Goal: Check status

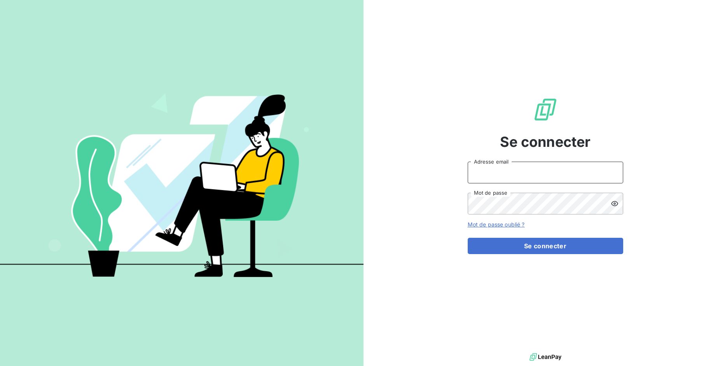
click at [527, 176] on input "Adresse email" at bounding box center [544, 173] width 155 height 22
drag, startPoint x: 498, startPoint y: 175, endPoint x: 532, endPoint y: 174, distance: 34.2
click at [532, 174] on input "admin@3dcelo" at bounding box center [544, 173] width 155 height 22
type input "admin@a91"
click at [467, 238] on button "Se connecter" at bounding box center [544, 246] width 155 height 16
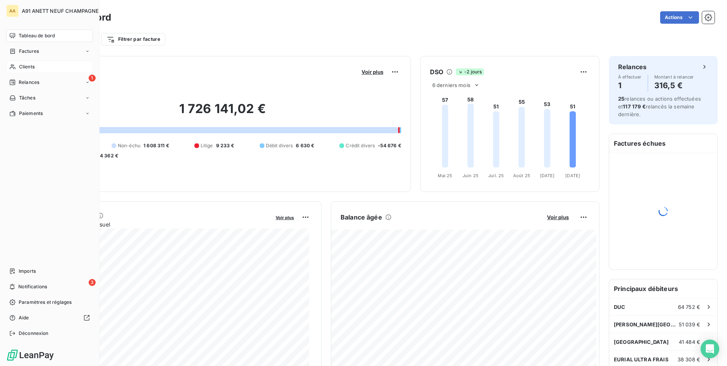
click at [18, 64] on div "Clients" at bounding box center [49, 67] width 87 height 12
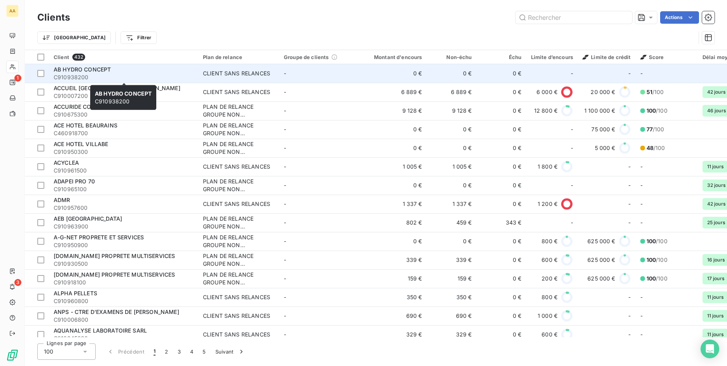
click at [184, 72] on div "AB HYDRO CONCEPT" at bounding box center [124, 70] width 140 height 8
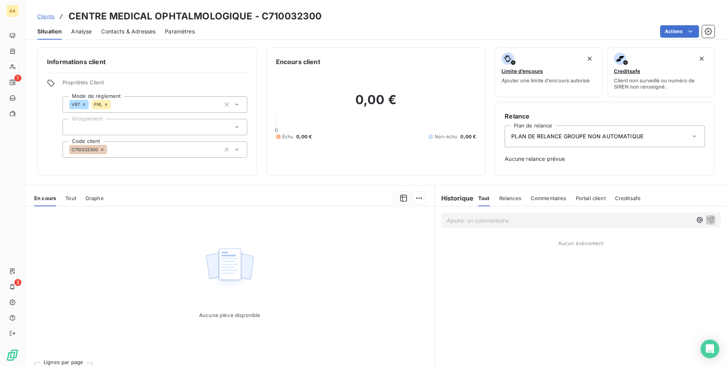
click at [65, 202] on div "En cours Tout Graphe" at bounding box center [230, 198] width 410 height 16
click at [74, 197] on span "Tout" at bounding box center [70, 198] width 11 height 6
click at [46, 199] on span "En cours" at bounding box center [45, 198] width 22 height 6
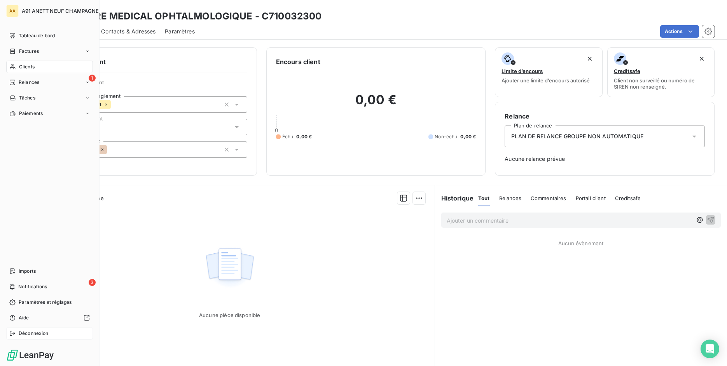
click at [13, 328] on div "Déconnexion" at bounding box center [49, 333] width 87 height 12
